Goal: Task Accomplishment & Management: Use online tool/utility

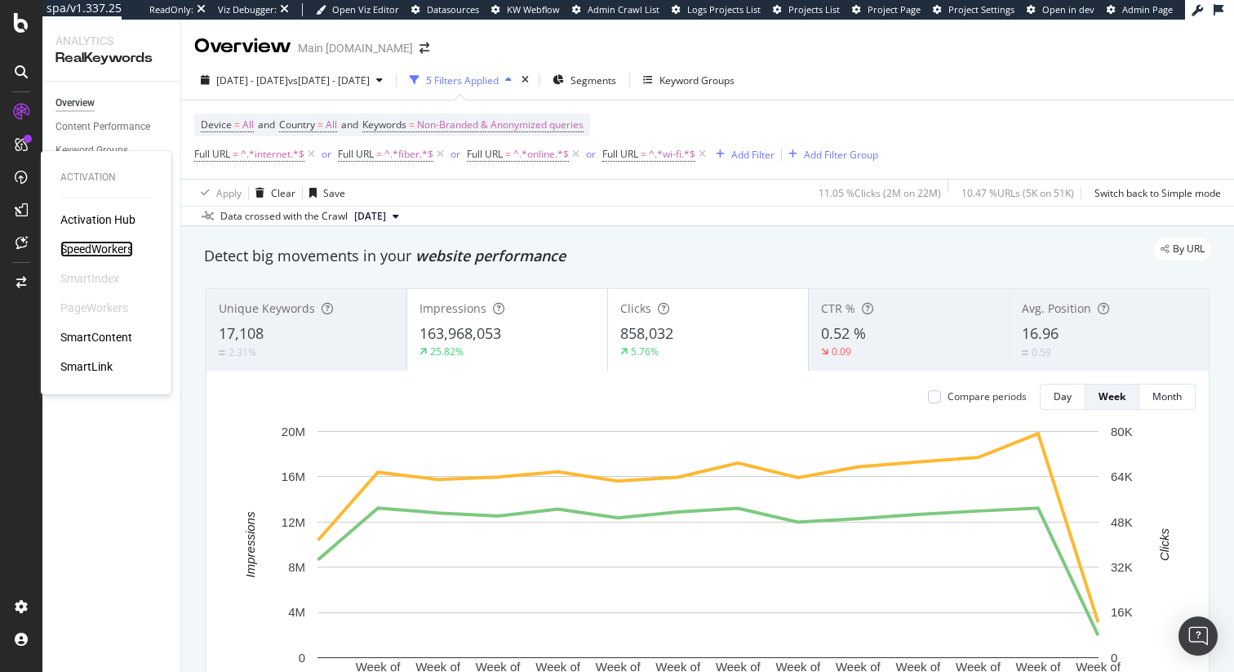
click at [109, 250] on div "SpeedWorkers" at bounding box center [96, 249] width 73 height 16
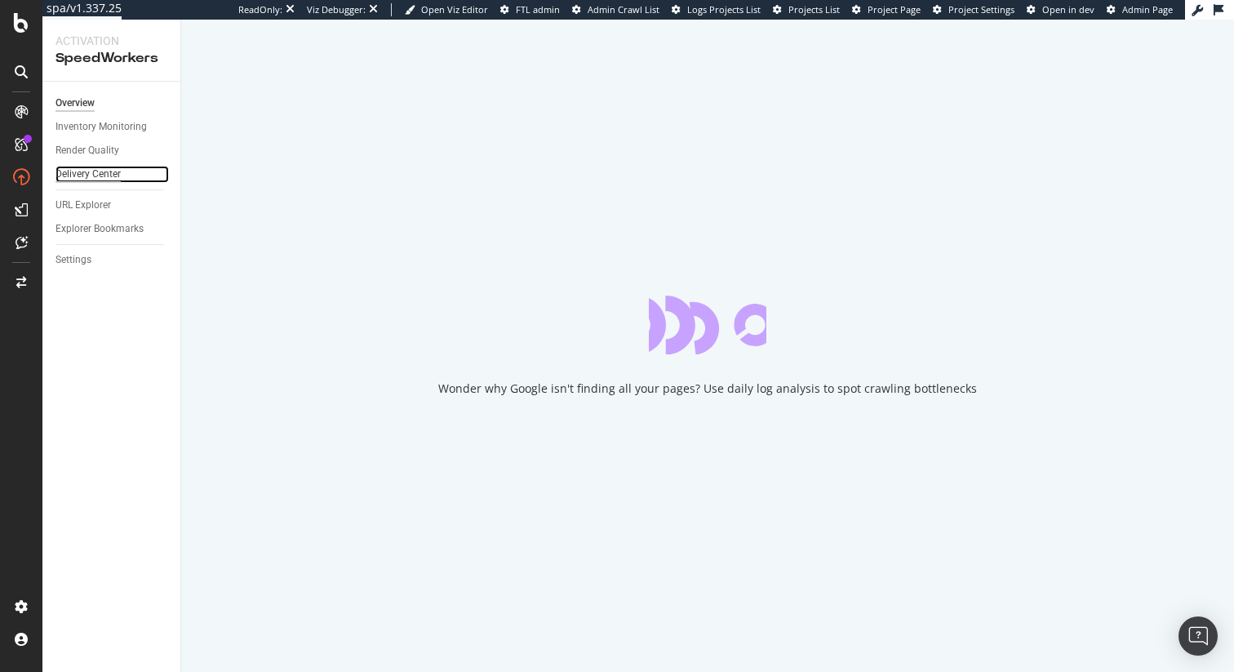
click at [91, 176] on div "Delivery Center" at bounding box center [87, 174] width 65 height 17
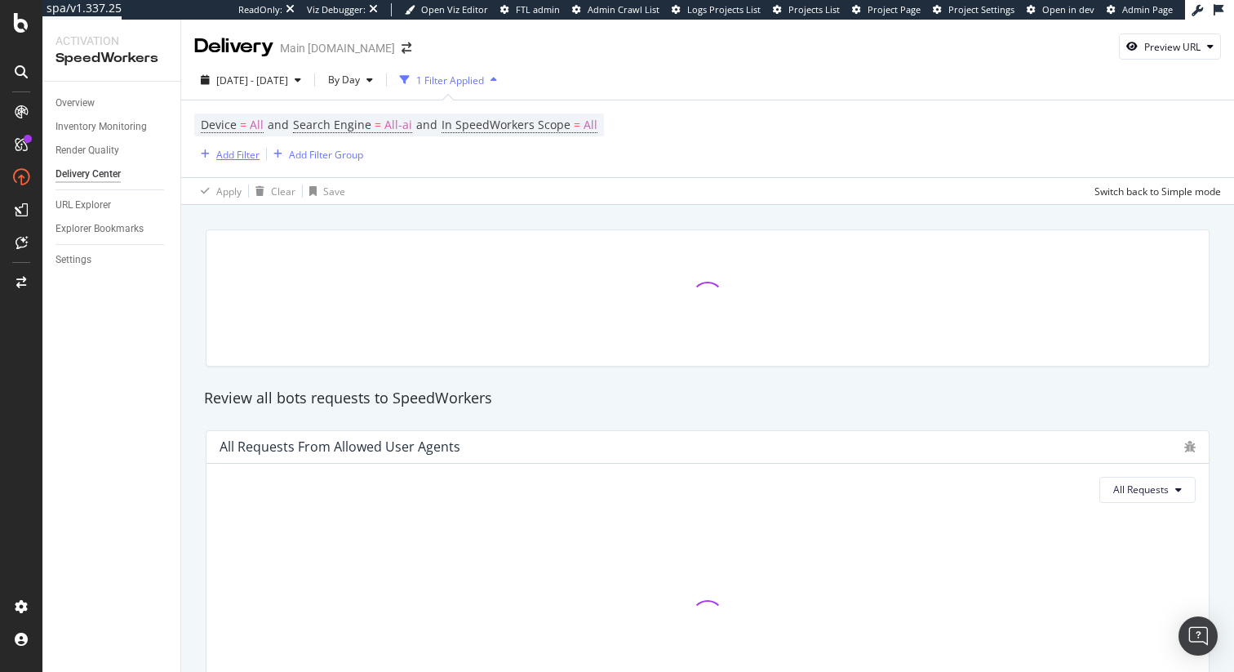
click at [237, 150] on div "Add Filter" at bounding box center [237, 155] width 43 height 14
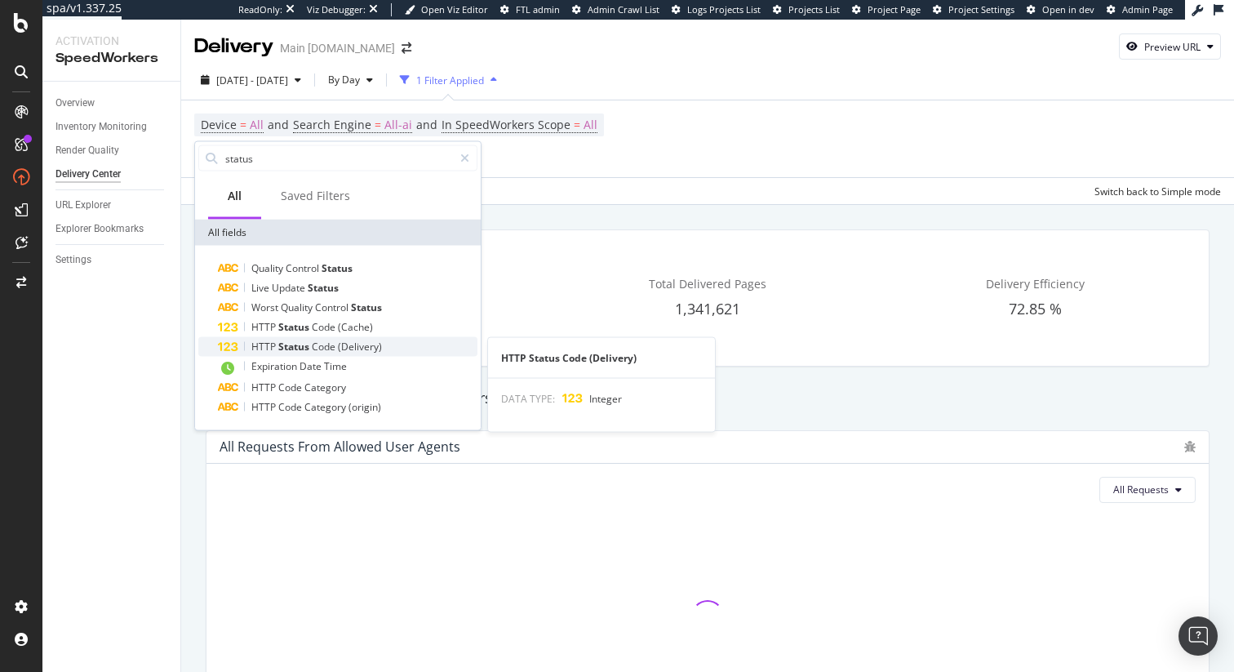
type input "status"
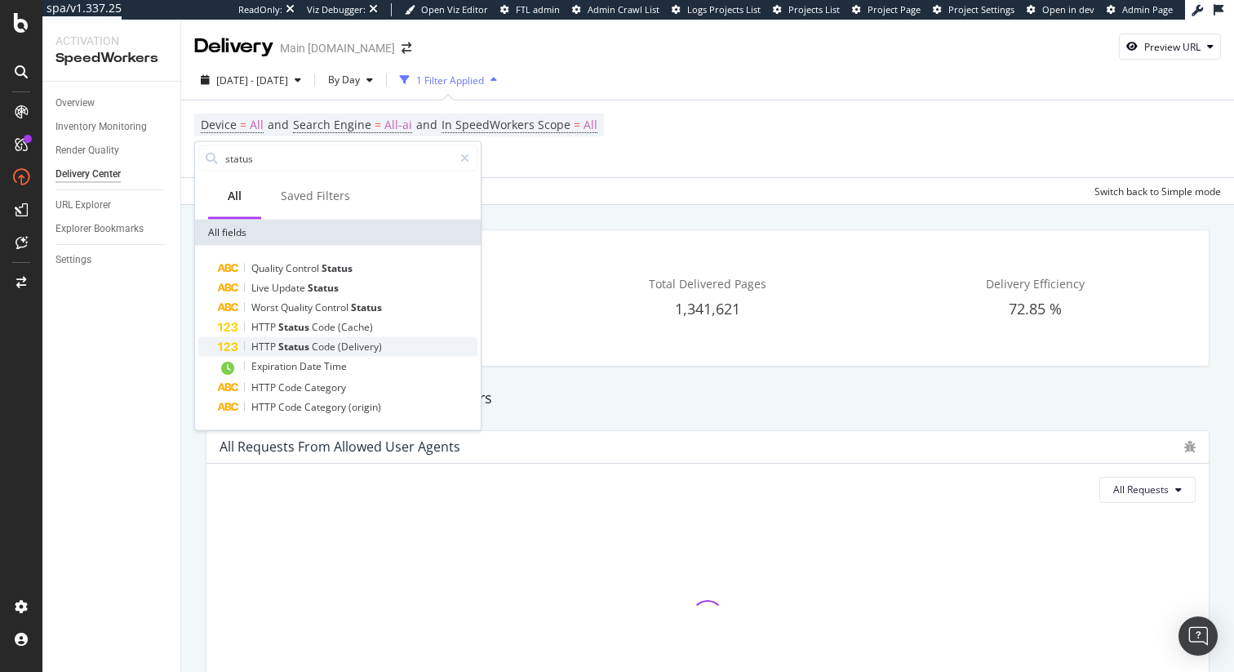
click at [302, 344] on span "Status" at bounding box center [294, 346] width 33 height 14
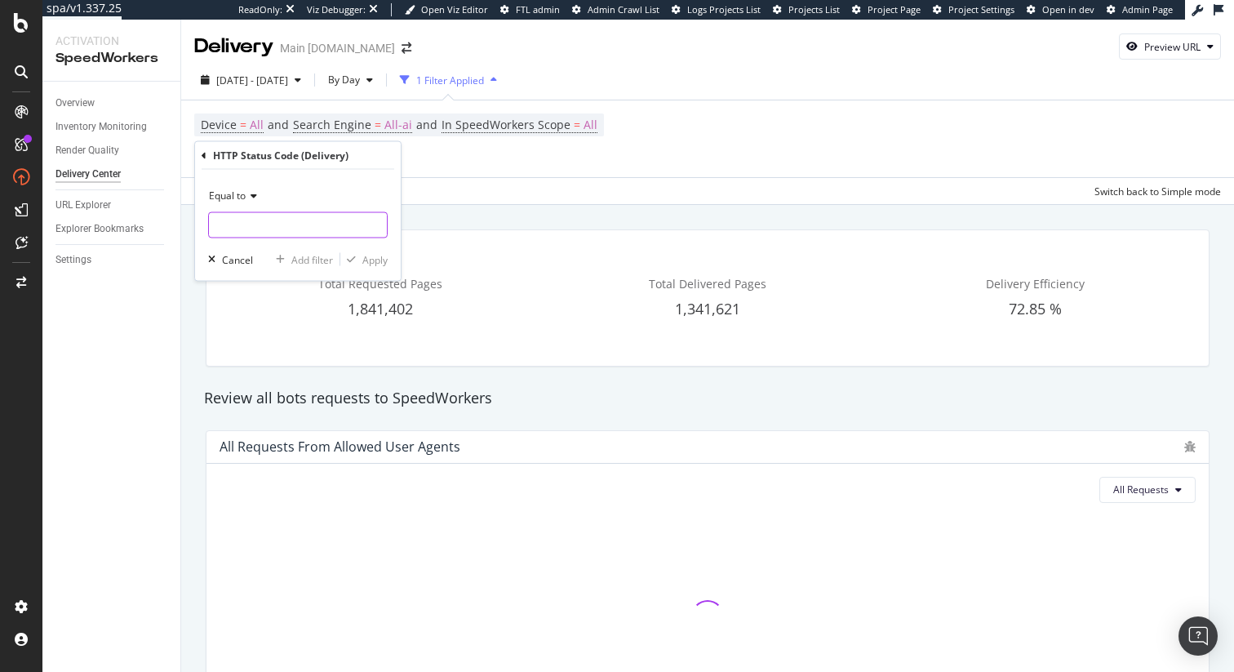
click at [243, 220] on input "number" at bounding box center [298, 225] width 180 height 26
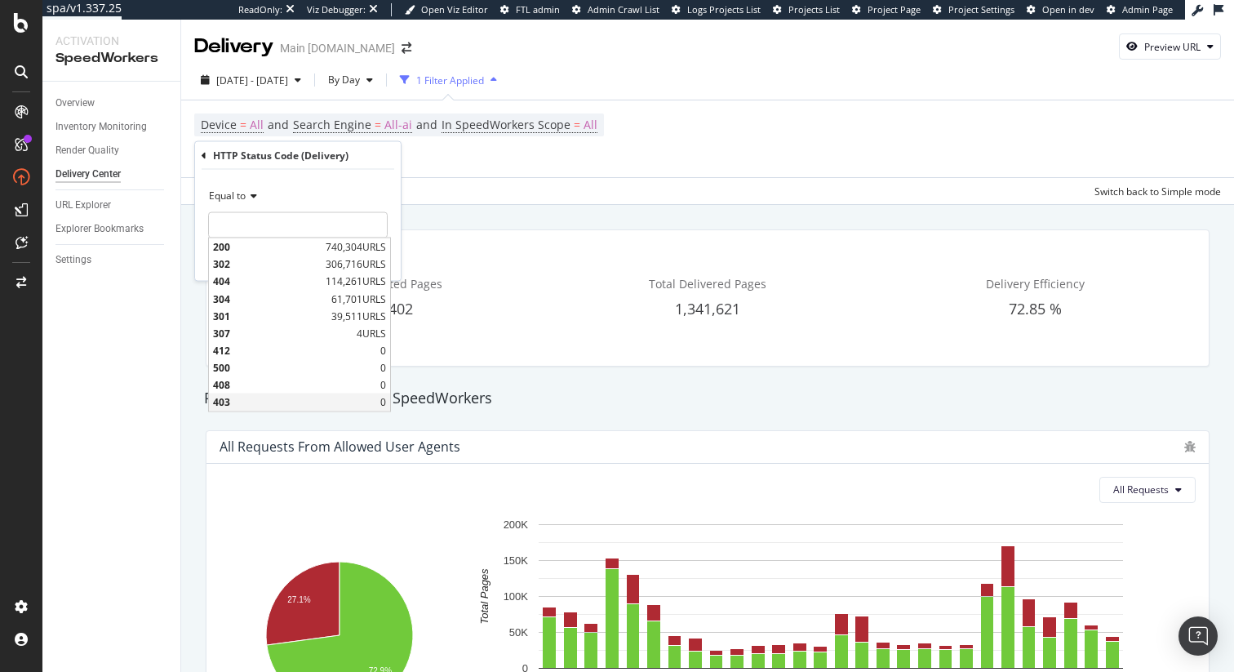
click at [268, 398] on span "403" at bounding box center [296, 402] width 167 height 14
type input "403"
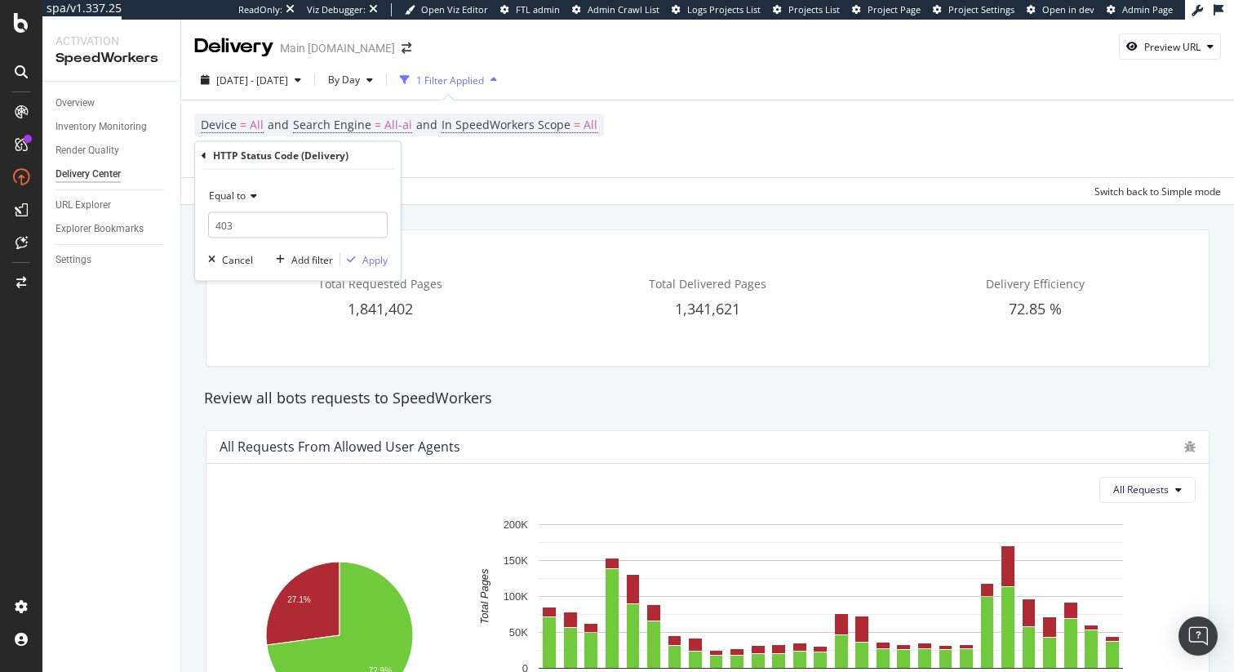
click at [372, 268] on div "Equal to 403 403 Cancel Add filter Apply" at bounding box center [298, 225] width 206 height 111
click at [372, 256] on div "Apply" at bounding box center [374, 259] width 25 height 14
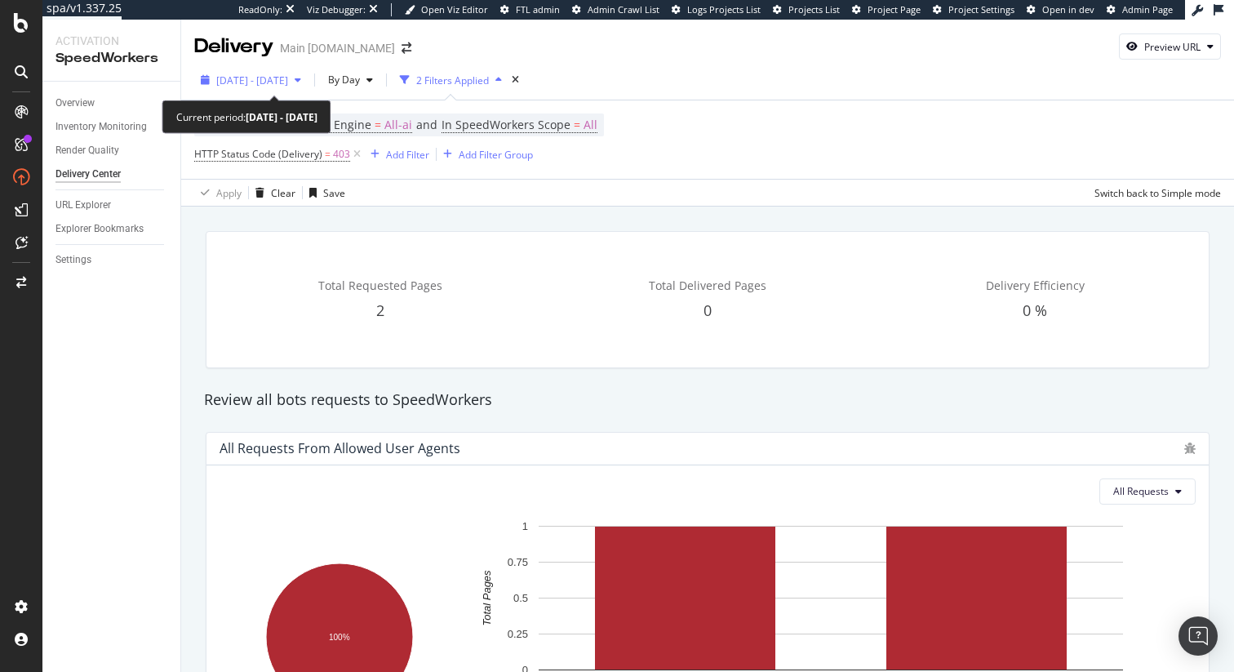
click at [274, 81] on span "[DATE] - [DATE]" at bounding box center [252, 80] width 72 height 14
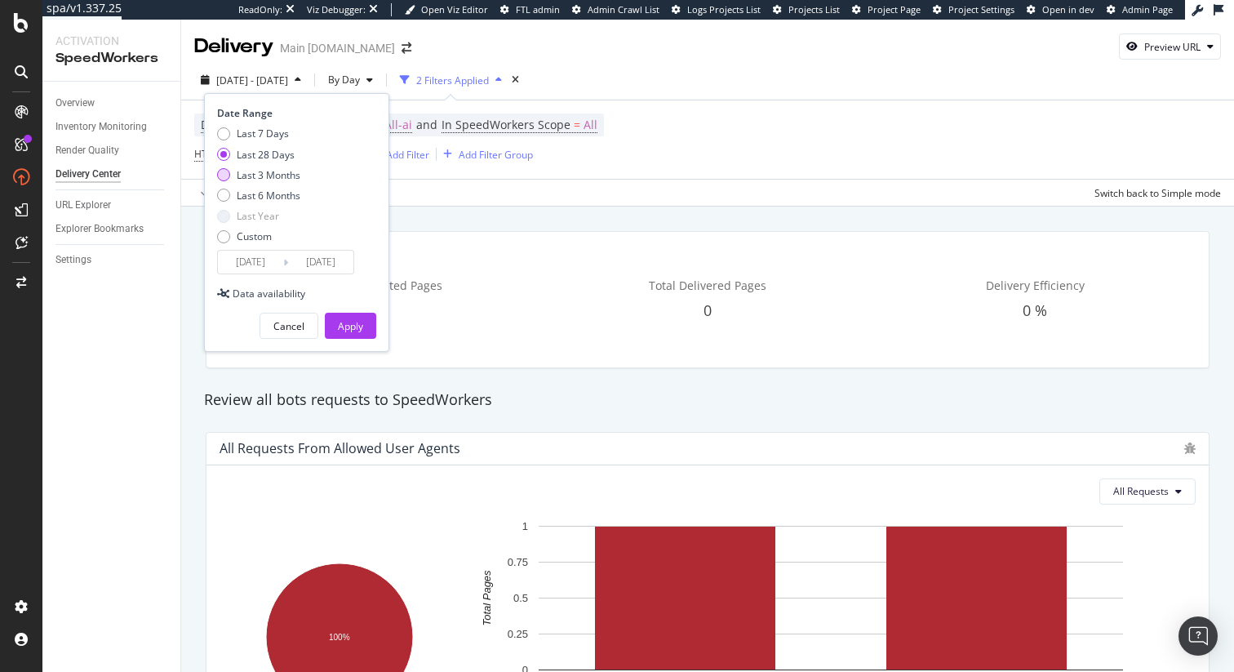
click at [256, 179] on div "Last 3 Months" at bounding box center [269, 175] width 64 height 14
type input "[DATE]"
click at [374, 342] on div "Date Range Last 7 Days Last 28 Days Last 3 Months Last 6 Months Last Year Custo…" at bounding box center [296, 222] width 185 height 259
click at [355, 317] on div "Apply" at bounding box center [350, 325] width 25 height 24
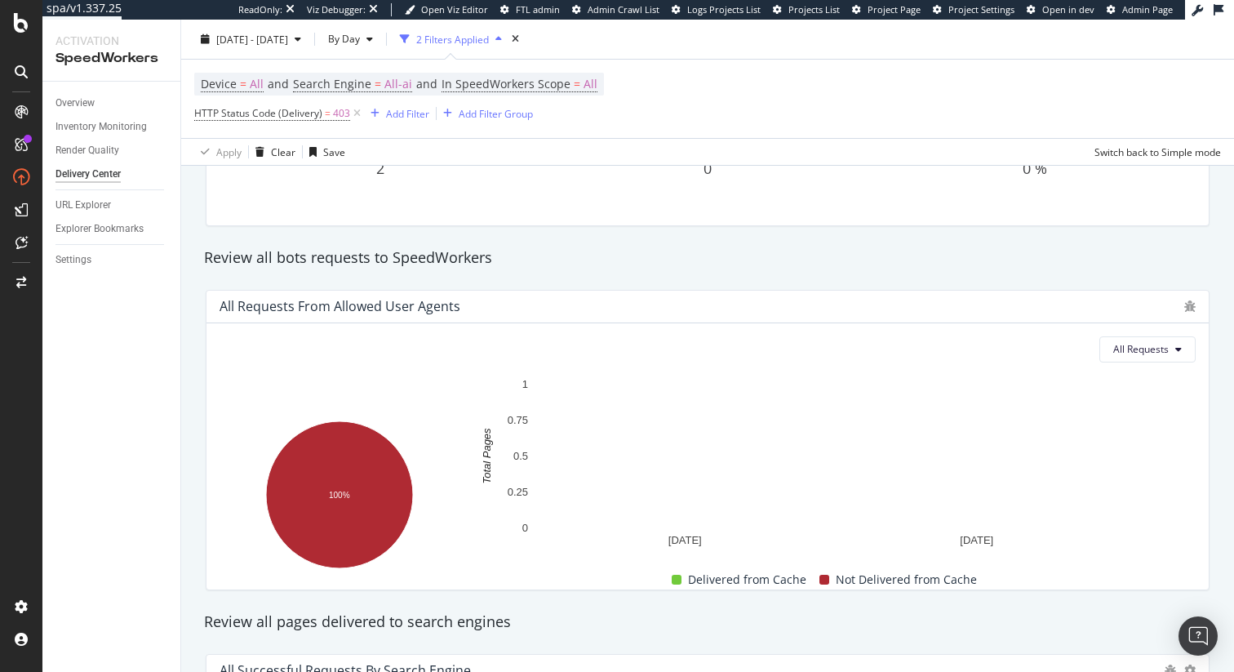
scroll to position [149, 0]
